Goal: Obtain resource: Download file/media

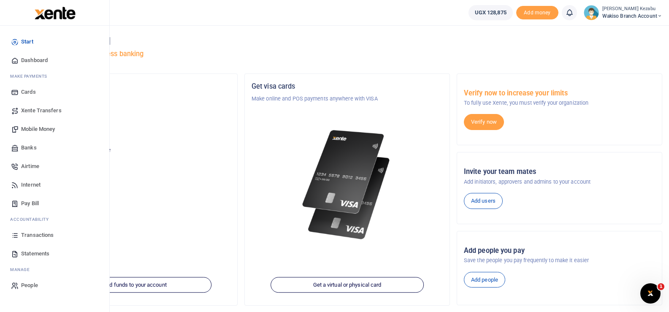
click at [39, 257] on span "Statements" at bounding box center [35, 253] width 28 height 8
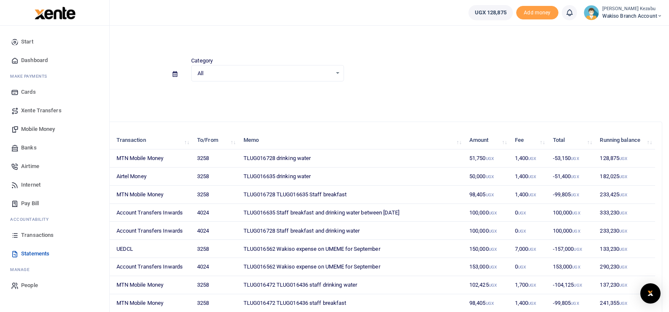
click at [40, 233] on span "Transactions" at bounding box center [37, 235] width 33 height 8
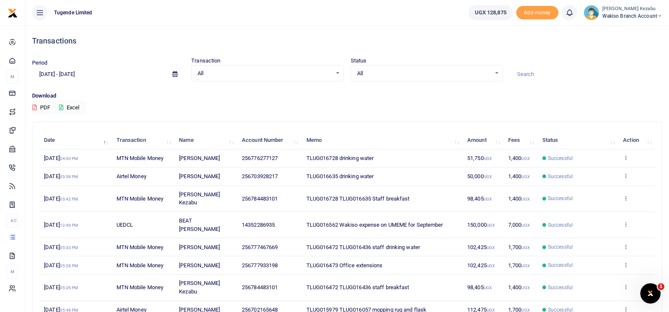
click at [623, 195] on icon at bounding box center [625, 198] width 5 height 6
click at [601, 209] on link "View details" at bounding box center [594, 208] width 67 height 12
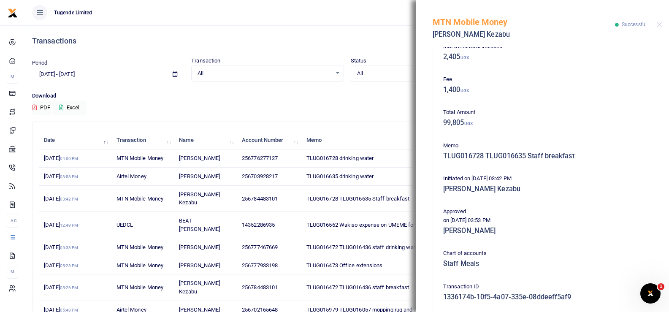
scroll to position [203, 0]
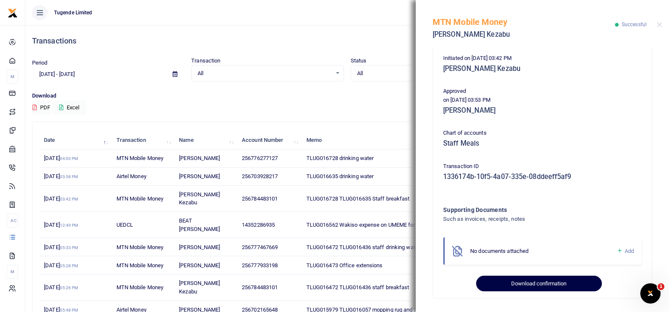
click at [553, 283] on button "Download confirmation" at bounding box center [538, 284] width 125 height 16
